Goal: Transaction & Acquisition: Obtain resource

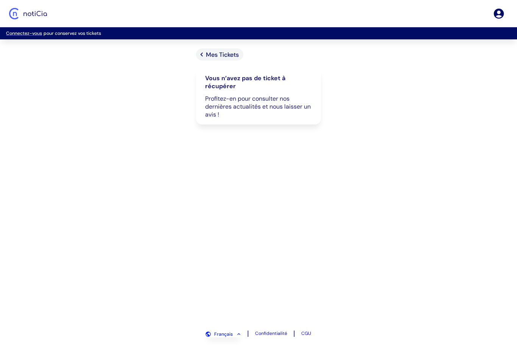
click at [280, 107] on p "Profitez-en pour consulter nos dernières actualités et nous laisser un avis !" at bounding box center [258, 107] width 107 height 24
click at [226, 54] on span "Mes Tickets" at bounding box center [222, 55] width 33 height 8
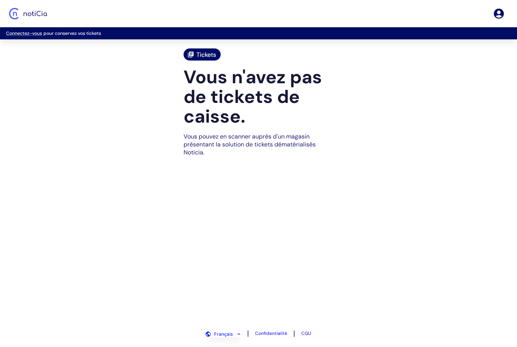
click at [207, 57] on span "Tickets" at bounding box center [206, 55] width 20 height 8
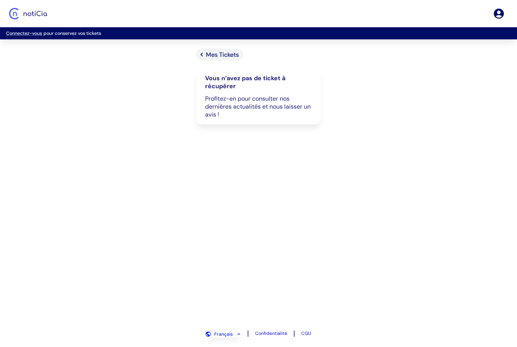
click at [237, 109] on p "Profitez-en pour consulter nos dernières actualités et nous laisser un avis !" at bounding box center [258, 107] width 107 height 24
click at [87, 33] on p "Connectez-vous pour conservez vos tickets" at bounding box center [258, 33] width 505 height 6
click at [55, 34] on p "Connectez-vous pour conservez vos tickets" at bounding box center [258, 33] width 505 height 6
click at [220, 104] on p "Profitez-en pour consulter nos dernières actualités et nous laisser un avis !" at bounding box center [258, 107] width 107 height 24
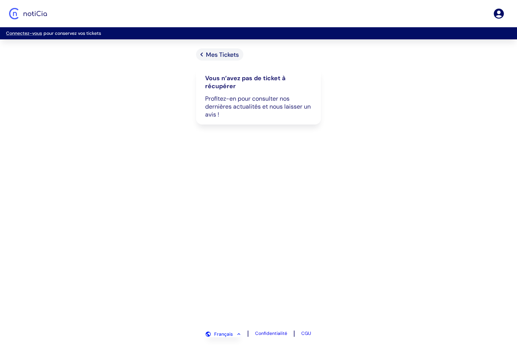
click at [220, 104] on p "Profitez-en pour consulter nos dernières actualités et nous laisser un avis !" at bounding box center [258, 107] width 107 height 24
click at [288, 176] on div "Mes Tickets Vous n’avez pas de ticket à récupérer Profitez-en pour consulter no…" at bounding box center [258, 185] width 168 height 274
click at [239, 90] on div "Vous n’avez pas de ticket à récupérer Profitez-en pour consulter nos dernières …" at bounding box center [258, 96] width 125 height 56
click at [330, 225] on div "Mes Tickets Vous n’avez pas de ticket à récupérer Profitez-en pour consulter no…" at bounding box center [258, 185] width 168 height 274
click at [244, 191] on div "Mes Tickets Vous n’avez pas de ticket à récupérer Profitez-en pour consulter no…" at bounding box center [258, 185] width 168 height 274
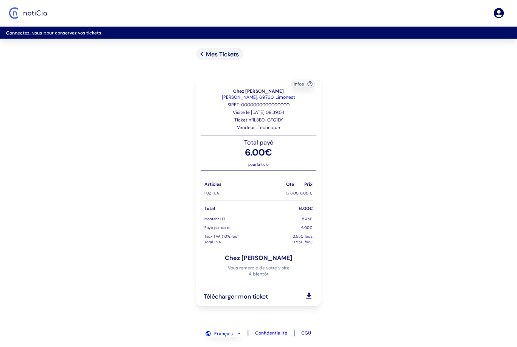
scroll to position [24, 0]
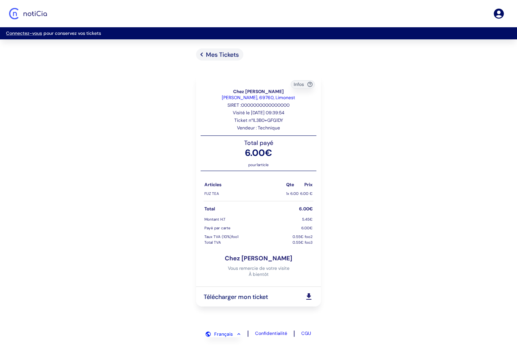
click at [231, 293] on h6 "Télécharger mon ticket" at bounding box center [254, 297] width 101 height 8
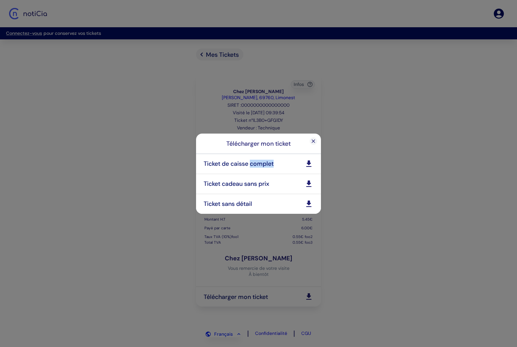
click at [234, 165] on h6 "Ticket de caisse complet" at bounding box center [254, 164] width 101 height 8
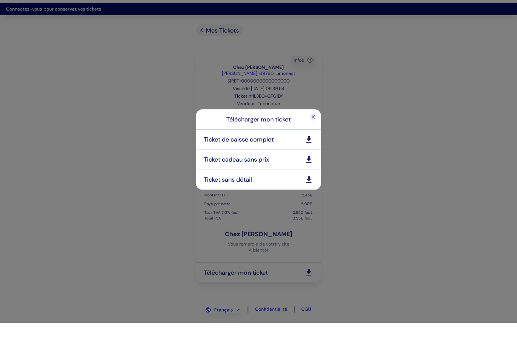
click at [81, 131] on div "Télécharger mon ticket Ticket de caisse complet Ticket cadeau sans prix Ticket …" at bounding box center [258, 173] width 517 height 347
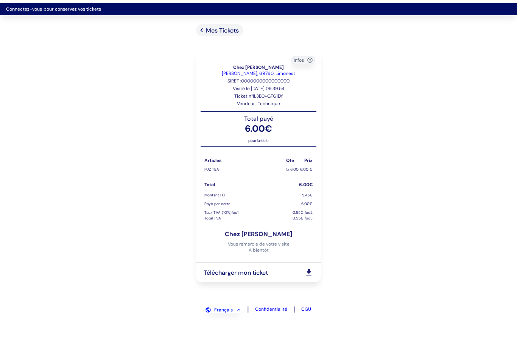
scroll to position [24, 0]
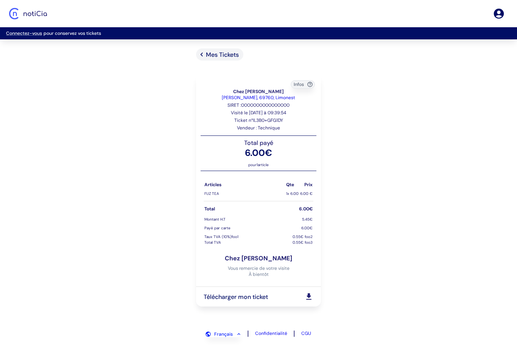
click at [246, 297] on h6 "Télécharger mon ticket" at bounding box center [254, 297] width 101 height 8
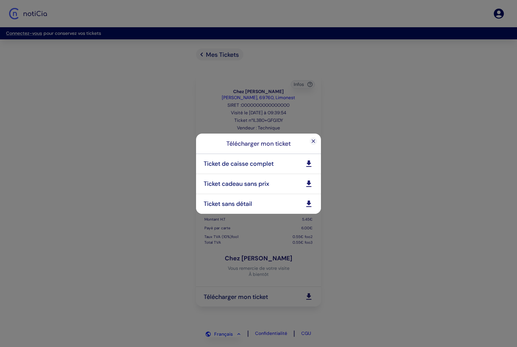
click at [271, 165] on h6 "Ticket de caisse complet" at bounding box center [254, 164] width 101 height 8
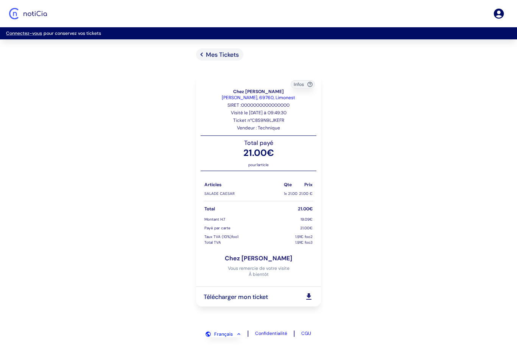
click at [296, 293] on h6 "Télécharger mon ticket" at bounding box center [254, 297] width 101 height 8
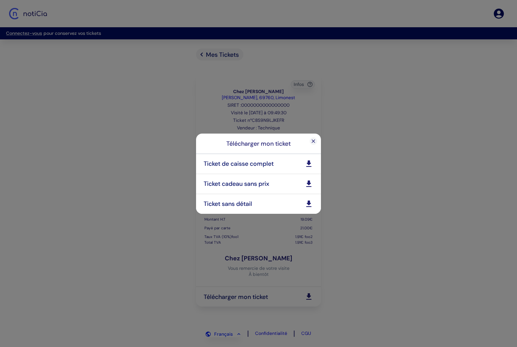
click at [308, 162] on icon at bounding box center [308, 163] width 5 height 6
